Goal: Task Accomplishment & Management: Manage account settings

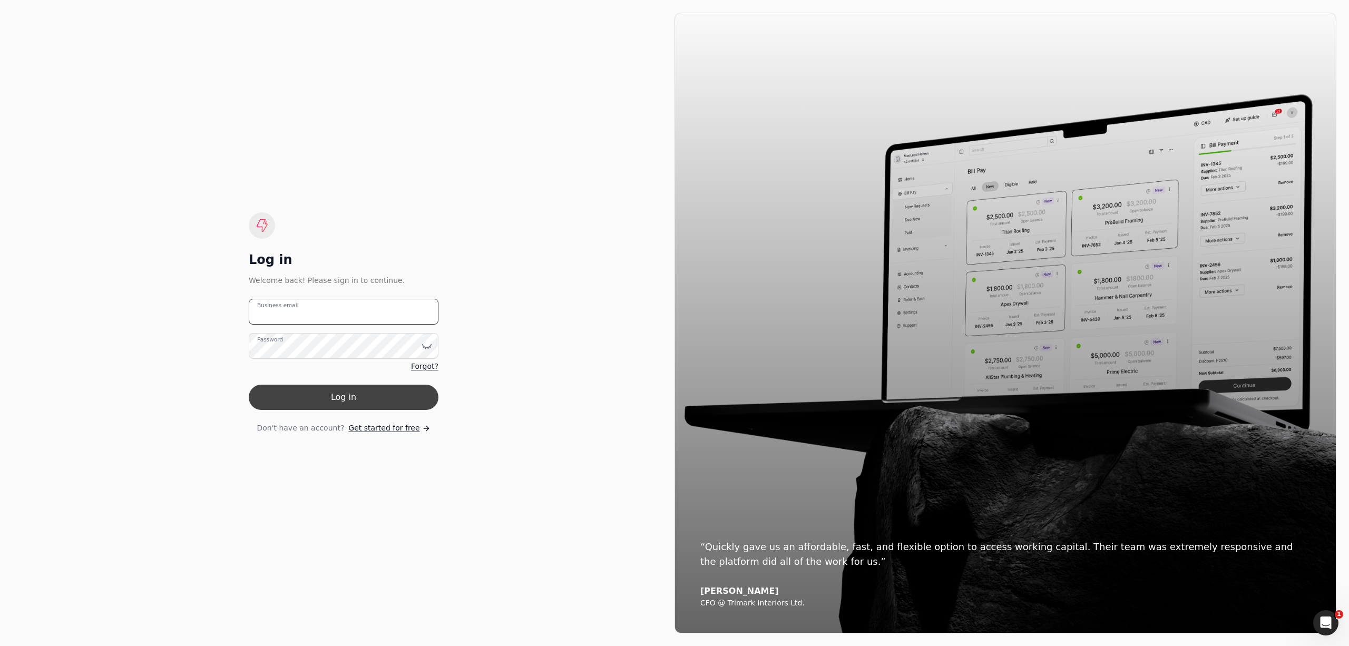
type email "[PERSON_NAME][EMAIL_ADDRESS][DOMAIN_NAME]"
click at [409, 395] on button "Log in" at bounding box center [344, 397] width 190 height 25
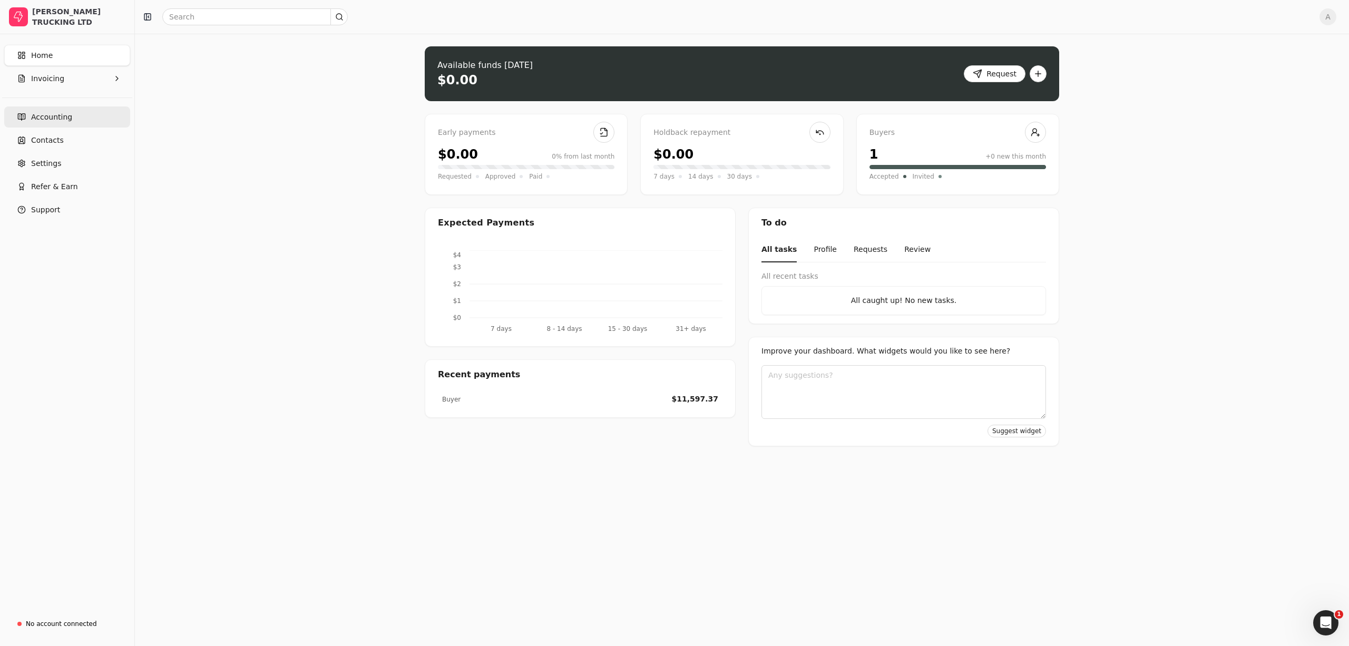
click at [47, 122] on span "Accounting" at bounding box center [51, 117] width 41 height 11
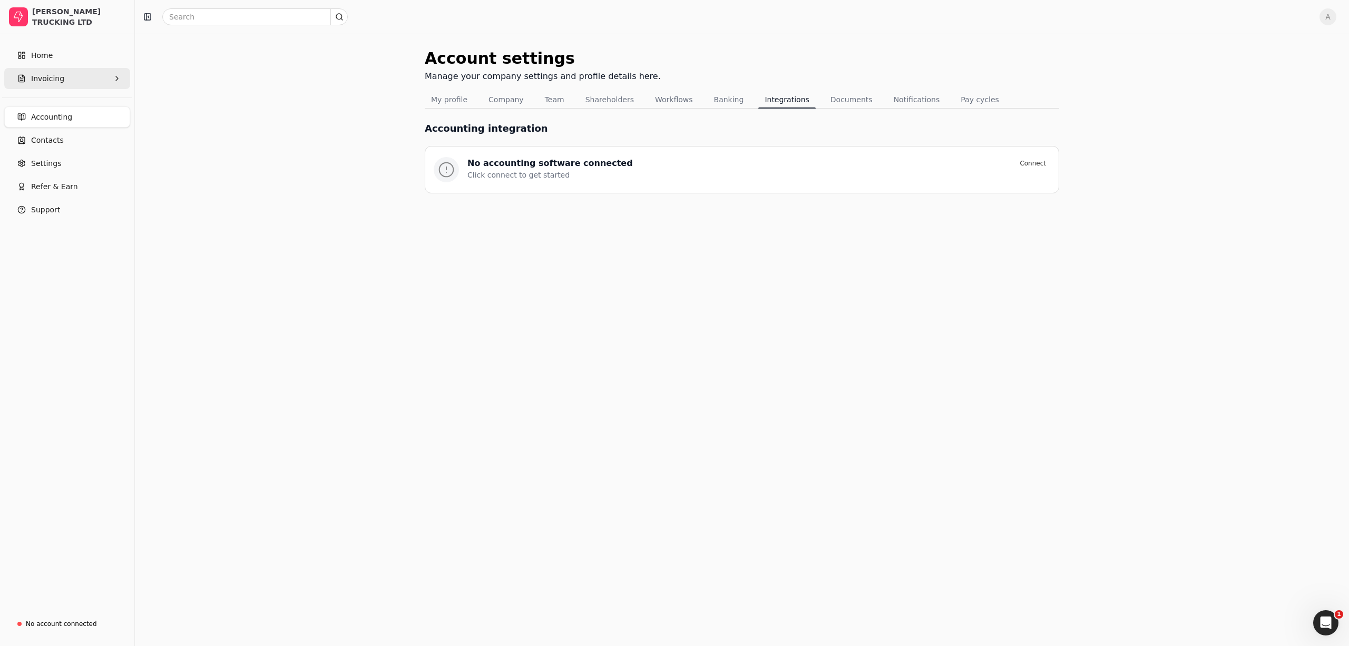
click at [48, 83] on span "Invoicing" at bounding box center [47, 78] width 33 height 11
click at [57, 104] on span "All Invoices" at bounding box center [53, 104] width 42 height 11
